Goal: Task Accomplishment & Management: Use online tool/utility

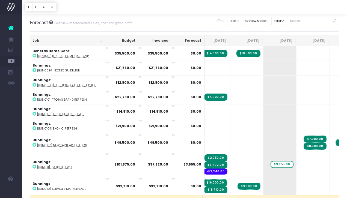
scroll to position [0, 37]
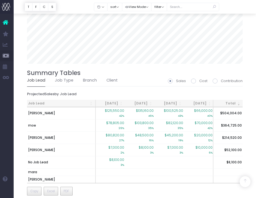
scroll to position [366, 0]
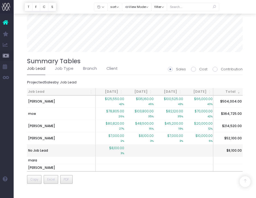
click at [113, 148] on span "$8,100.00" at bounding box center [116, 148] width 15 height 5
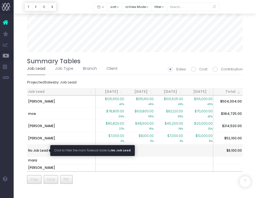
click at [44, 151] on span "No Job Lead" at bounding box center [38, 150] width 20 height 5
type input ""Job lead: No Job Lead""
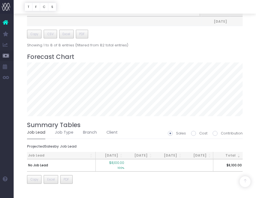
scroll to position [0, 137]
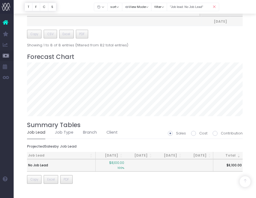
click at [44, 168] on td "No Job Lead" at bounding box center [61, 165] width 69 height 12
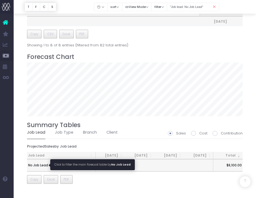
click at [47, 165] on span "No Job Lead" at bounding box center [38, 165] width 20 height 5
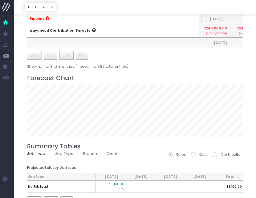
scroll to position [302, 0]
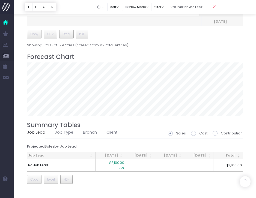
click at [37, 132] on link "Job Lead" at bounding box center [36, 132] width 18 height 13
click at [215, 6] on icon at bounding box center [215, 6] width 10 height 11
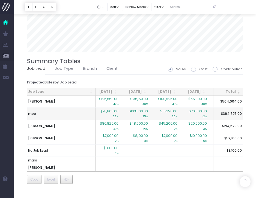
scroll to position [0, 0]
